Goal: Task Accomplishment & Management: Manage account settings

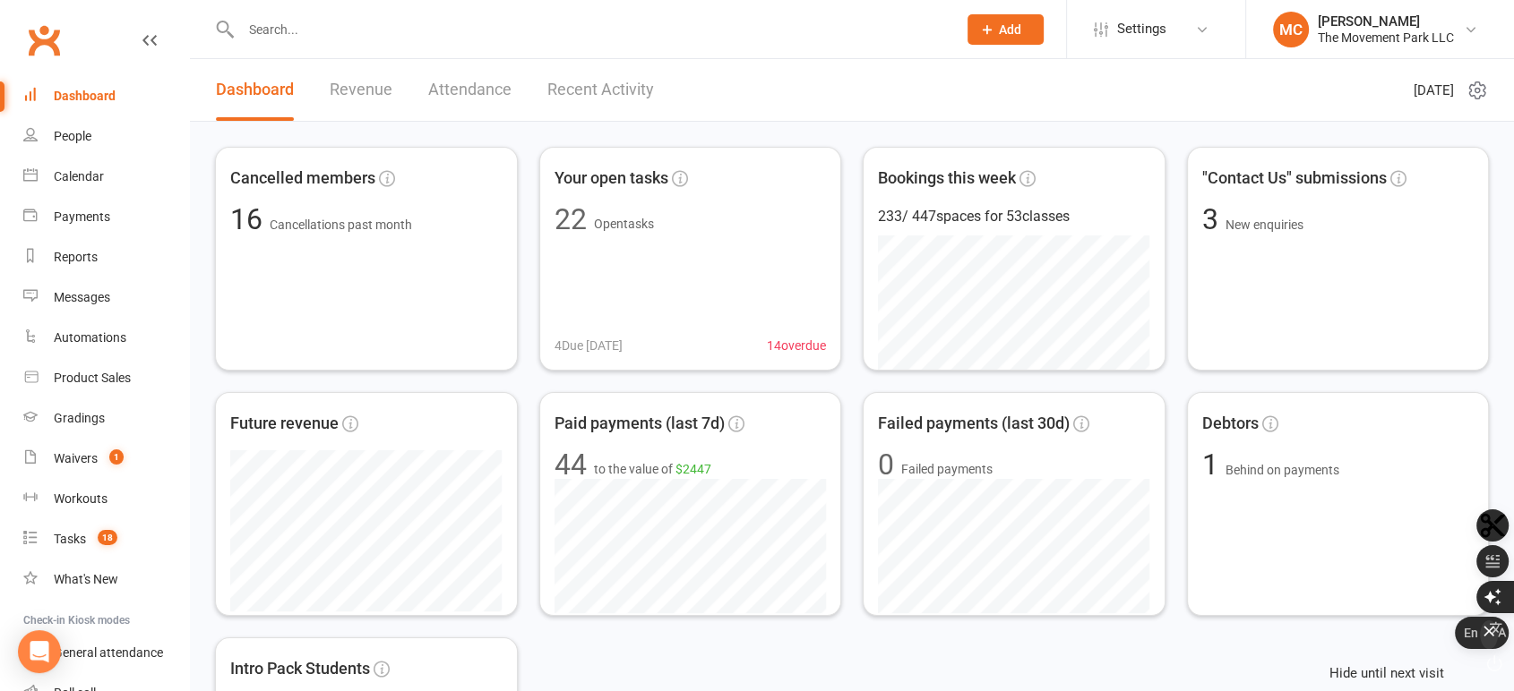
click at [1495, 640] on icon "button" at bounding box center [1489, 631] width 18 height 18
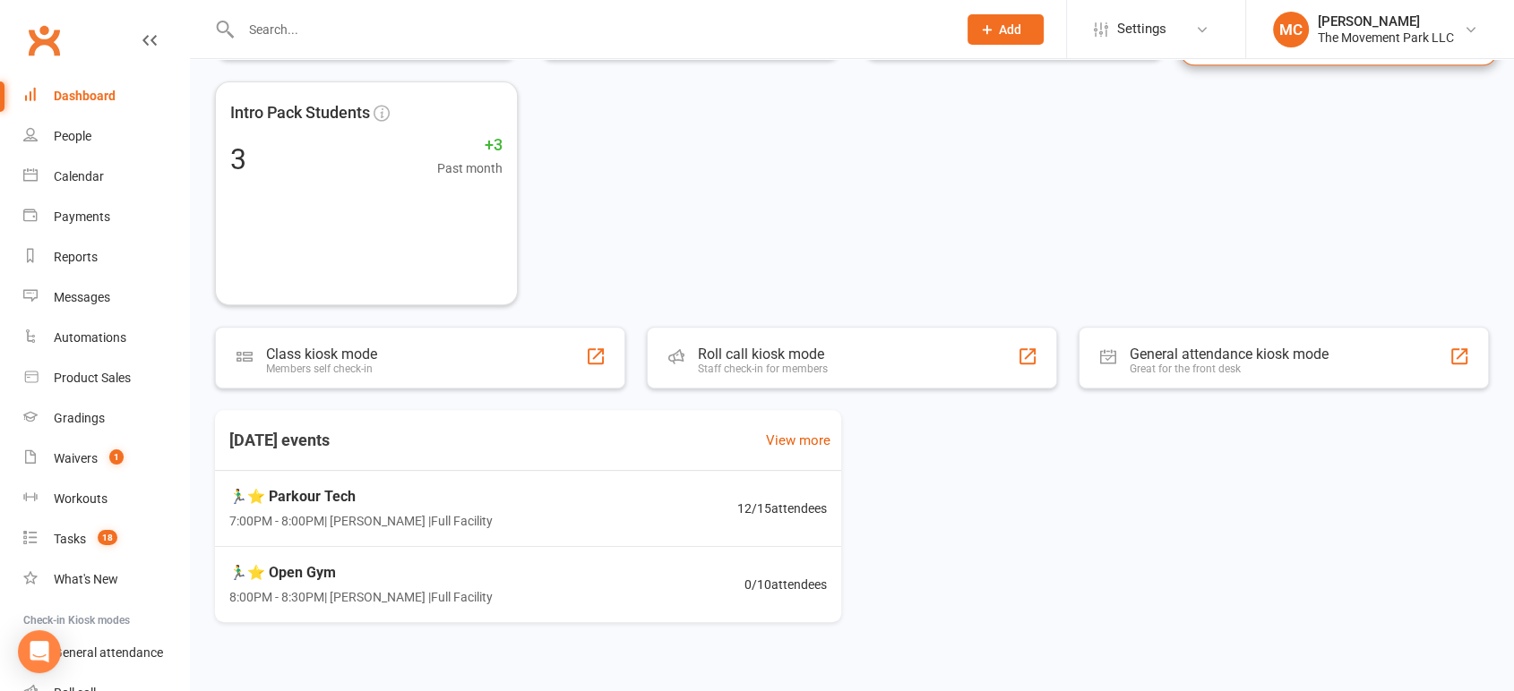
scroll to position [580, 0]
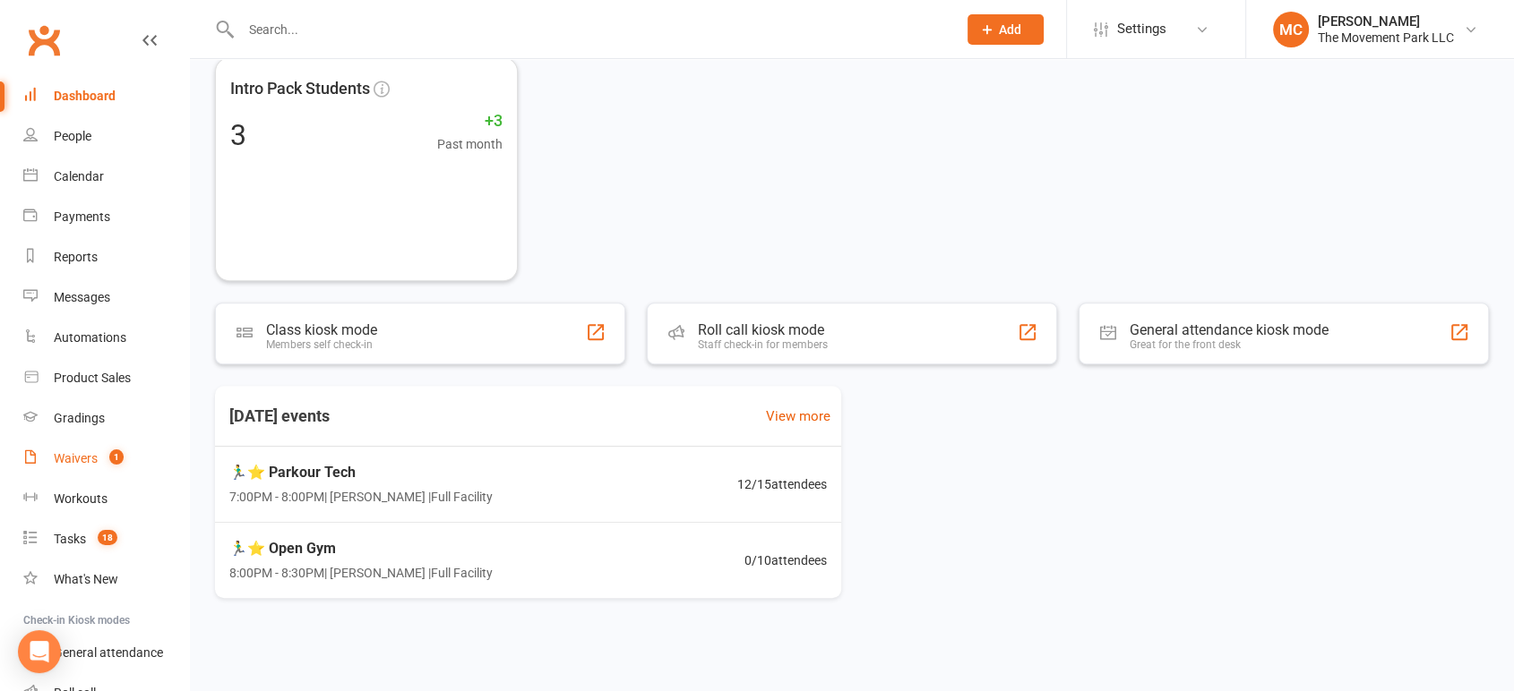
click at [88, 455] on div "Waivers" at bounding box center [76, 458] width 44 height 14
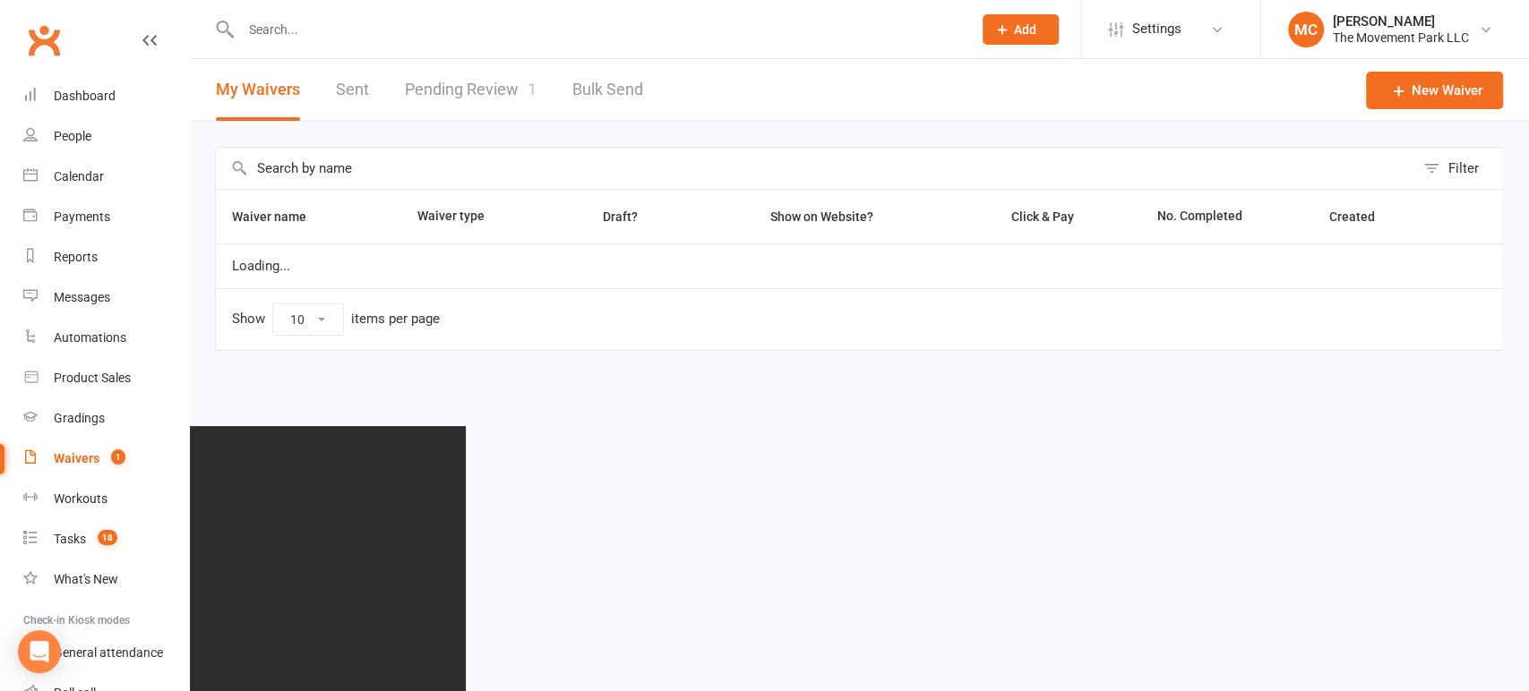
select select "100"
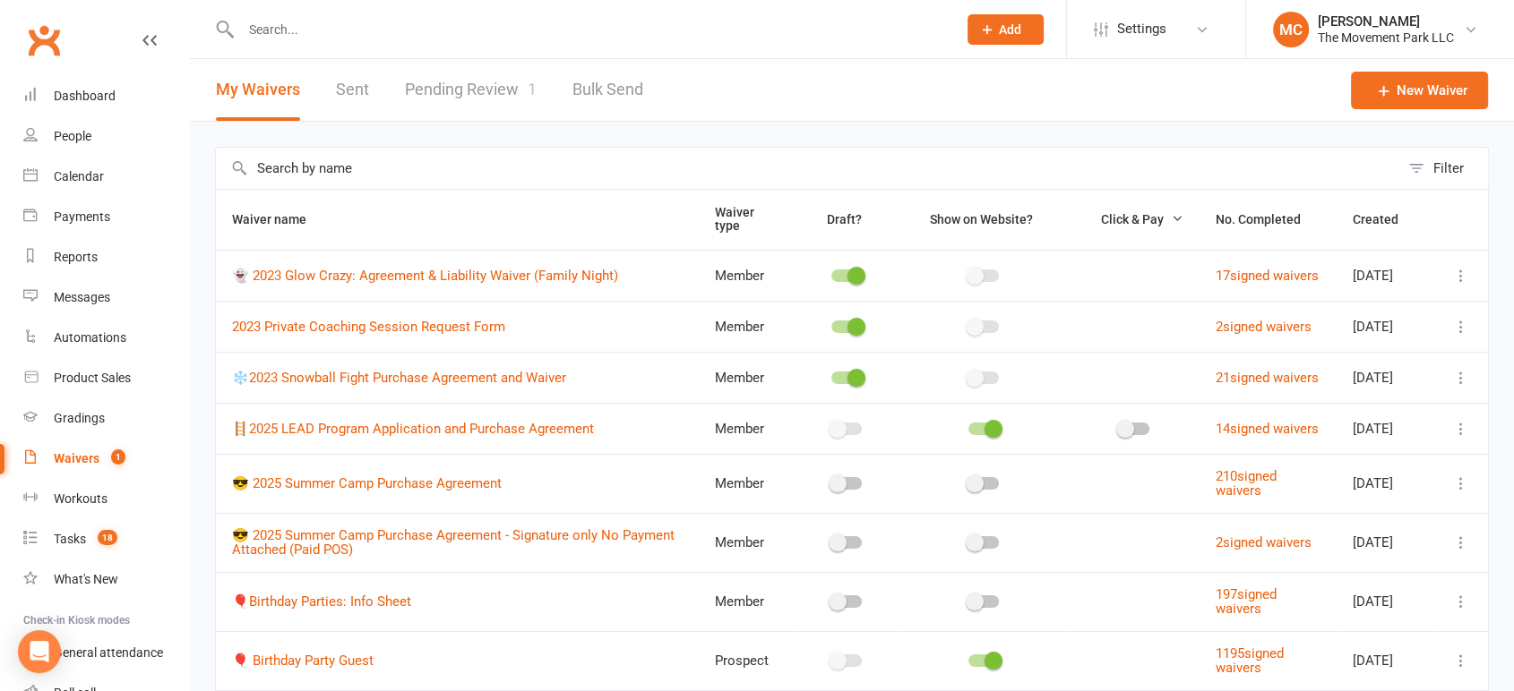
click at [487, 96] on link "Pending Review 1" at bounding box center [471, 90] width 132 height 62
